Goal: Task Accomplishment & Management: Manage account settings

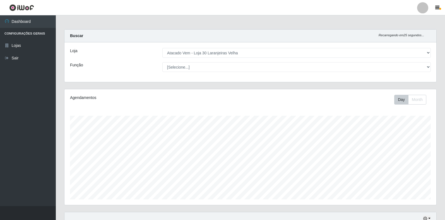
select select "495"
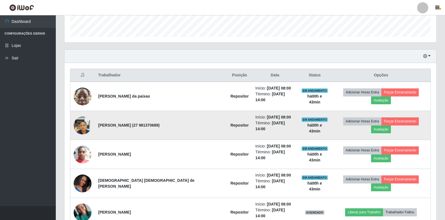
scroll to position [116, 372]
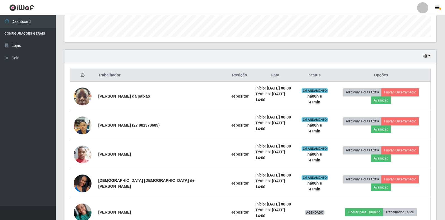
click at [0, 106] on ul "Dashboard Configurações Gerais Lojas Sair" at bounding box center [28, 110] width 56 height 191
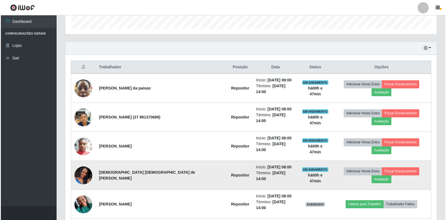
scroll to position [175, 0]
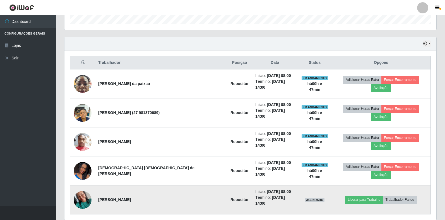
click at [81, 188] on img at bounding box center [83, 200] width 18 height 24
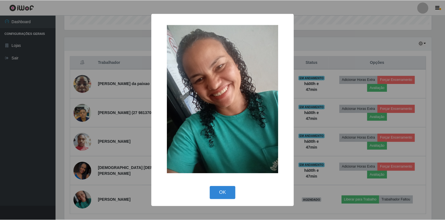
scroll to position [116, 368]
drag, startPoint x: 230, startPoint y: 197, endPoint x: 226, endPoint y: 194, distance: 5.7
click at [226, 194] on button "OK" at bounding box center [223, 192] width 26 height 13
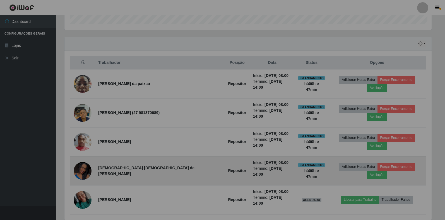
scroll to position [116, 372]
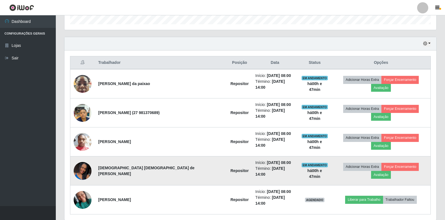
click at [80, 151] on img at bounding box center [83, 171] width 18 height 40
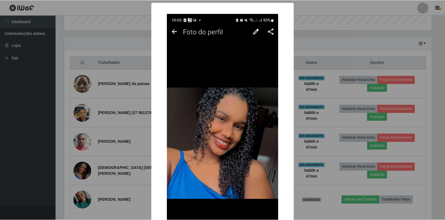
scroll to position [77, 0]
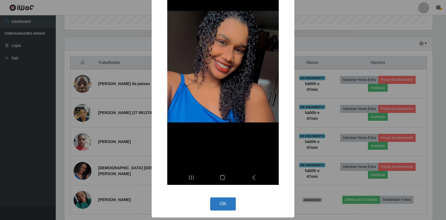
click at [212, 202] on button "OK" at bounding box center [223, 203] width 26 height 13
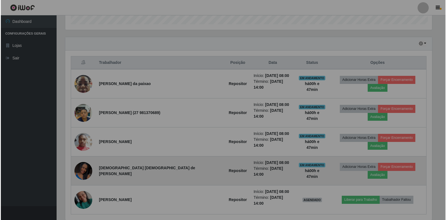
scroll to position [116, 372]
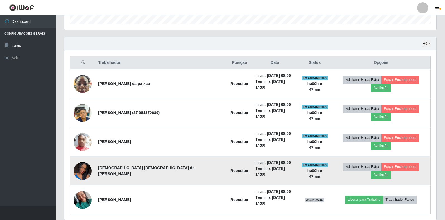
click at [83, 151] on img at bounding box center [83, 171] width 18 height 40
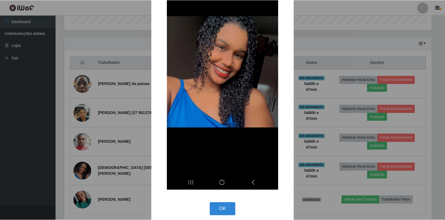
scroll to position [77, 0]
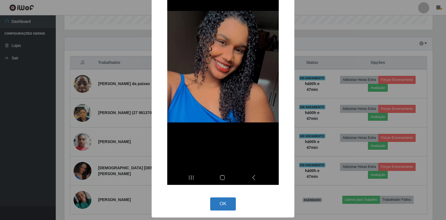
drag, startPoint x: 228, startPoint y: 207, endPoint x: 218, endPoint y: 197, distance: 14.2
click at [228, 206] on button "OK" at bounding box center [223, 203] width 26 height 13
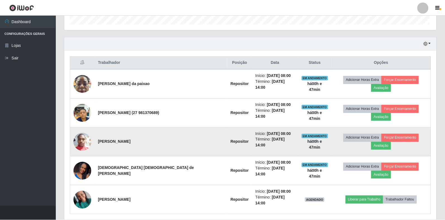
scroll to position [116, 372]
click at [73, 131] on td at bounding box center [82, 141] width 25 height 29
click at [80, 131] on img at bounding box center [83, 142] width 18 height 24
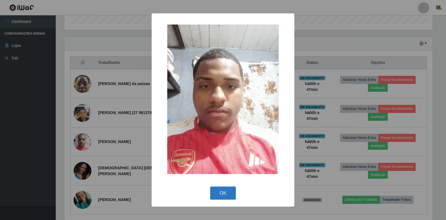
click at [214, 190] on button "OK" at bounding box center [223, 193] width 26 height 13
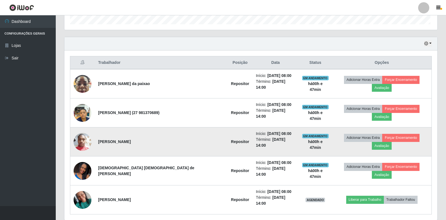
scroll to position [116, 372]
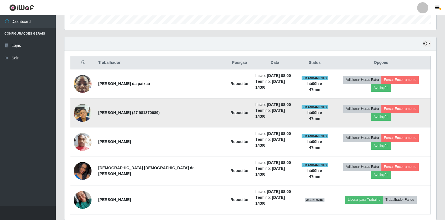
click at [80, 109] on img at bounding box center [83, 113] width 18 height 24
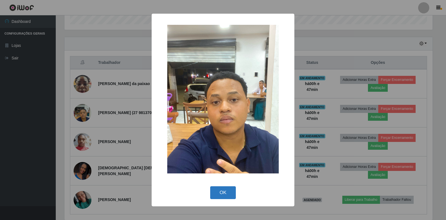
click at [223, 194] on button "OK" at bounding box center [223, 192] width 26 height 13
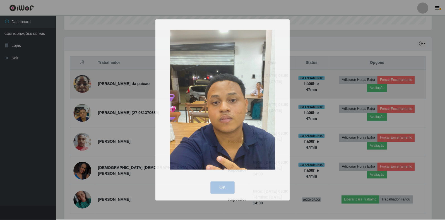
scroll to position [116, 372]
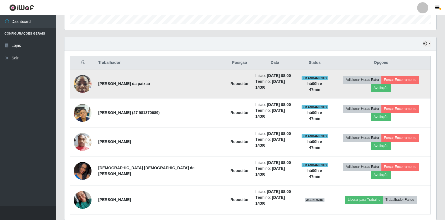
click at [89, 78] on img at bounding box center [83, 84] width 18 height 24
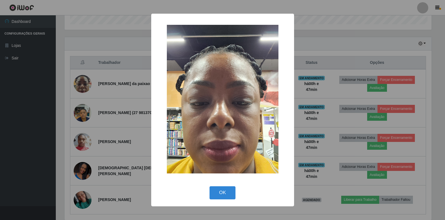
scroll to position [116, 368]
click at [218, 195] on button "OK" at bounding box center [223, 192] width 26 height 13
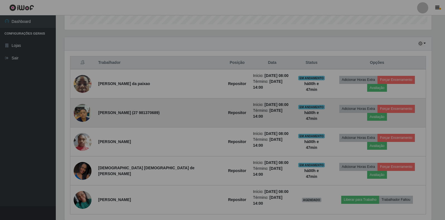
scroll to position [116, 372]
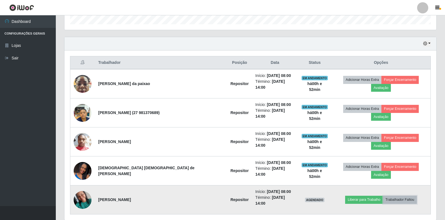
click at [392, 196] on button "Trabalhador Faltou" at bounding box center [400, 200] width 34 height 8
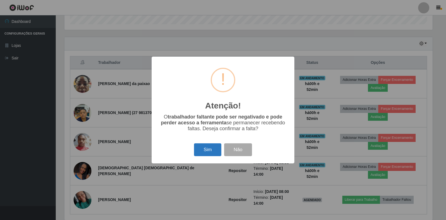
click at [202, 151] on button "Sim" at bounding box center [207, 149] width 27 height 13
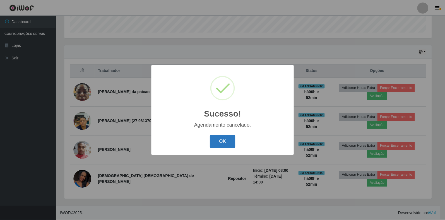
scroll to position [150, 0]
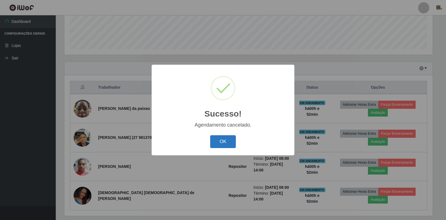
click at [216, 141] on button "OK" at bounding box center [223, 141] width 26 height 13
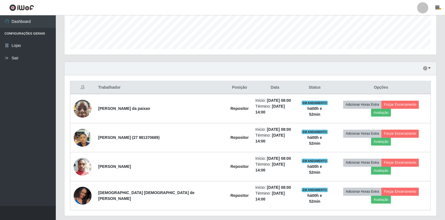
scroll to position [116, 372]
